Goal: Use online tool/utility: Utilize a website feature to perform a specific function

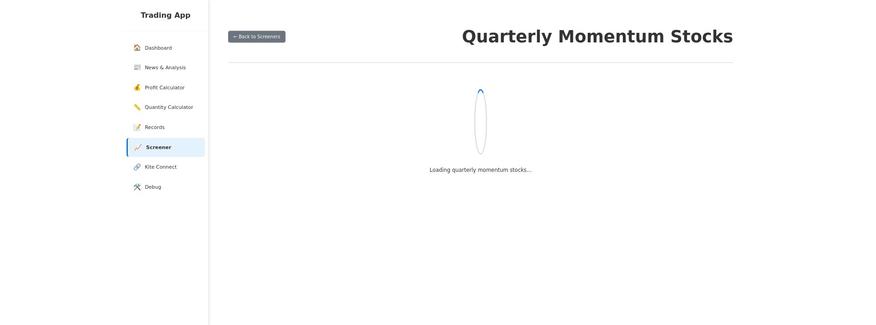
scroll to position [1, 0]
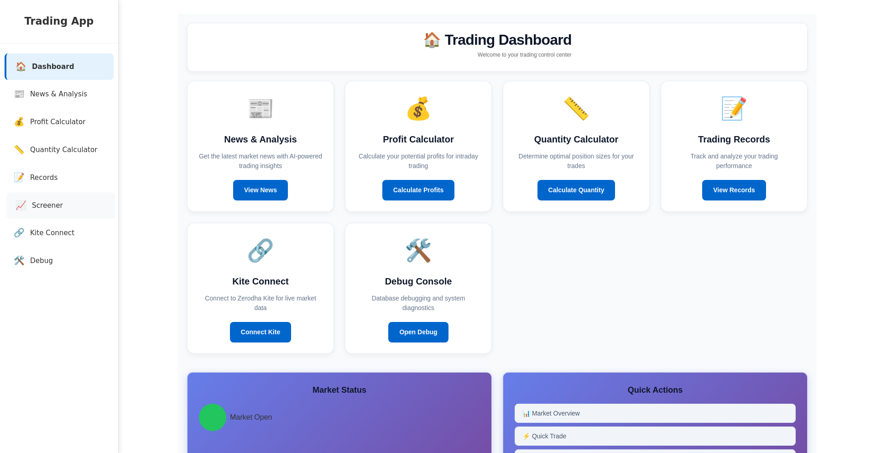
click at [51, 212] on link "📈 Screener" at bounding box center [60, 205] width 109 height 27
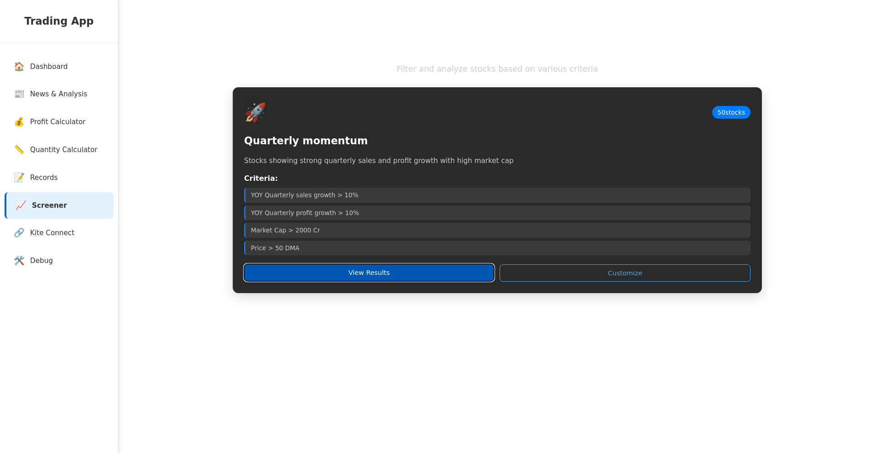
click at [382, 270] on button "View Results" at bounding box center [369, 272] width 250 height 17
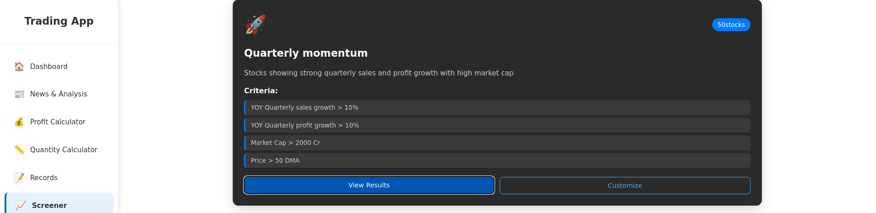
click at [314, 188] on button "View Results" at bounding box center [369, 184] width 250 height 17
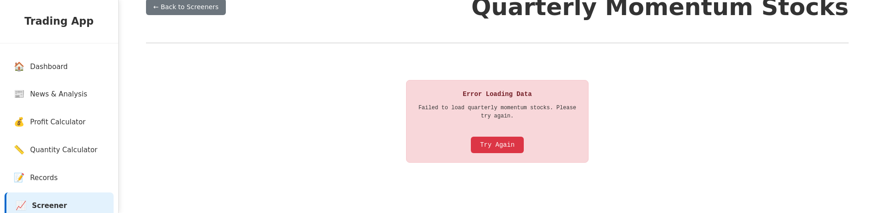
scroll to position [44, 0]
click at [487, 144] on button "Try Again" at bounding box center [497, 145] width 53 height 16
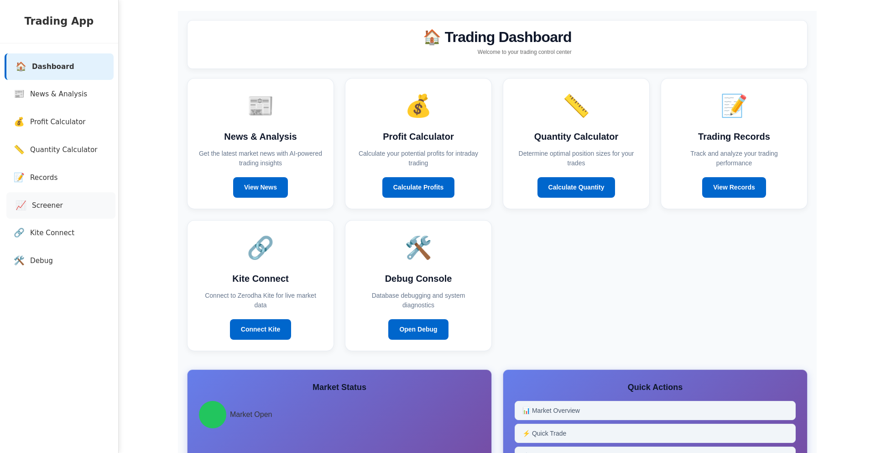
scroll to position [2, 0]
click at [29, 206] on link "📈 Screener" at bounding box center [60, 205] width 109 height 27
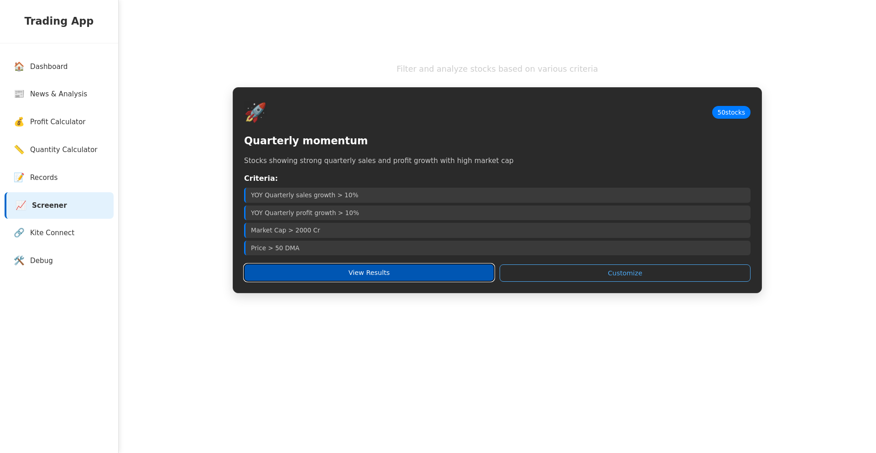
click at [388, 272] on button "View Results" at bounding box center [369, 272] width 250 height 17
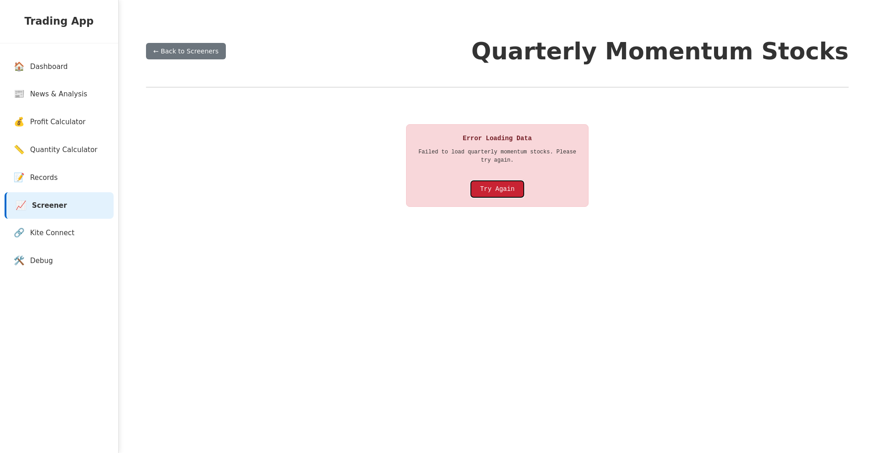
click at [487, 196] on button "Try Again" at bounding box center [497, 189] width 53 height 16
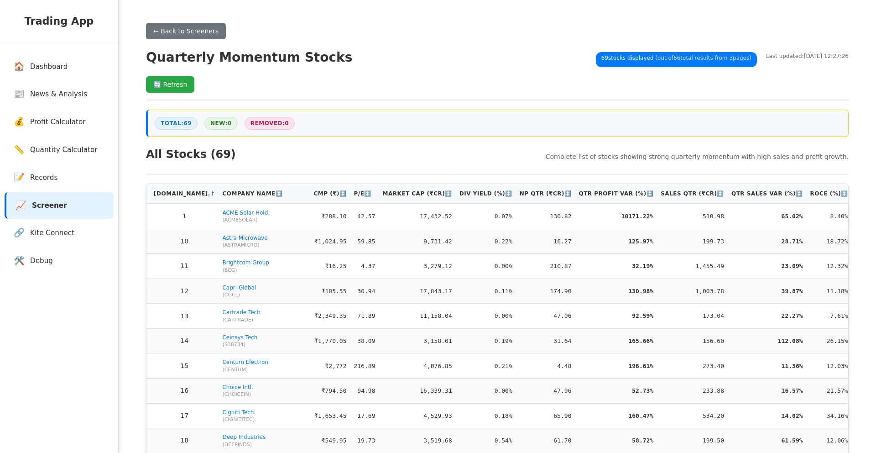
scroll to position [0, 0]
